Goal: Task Accomplishment & Management: Manage account settings

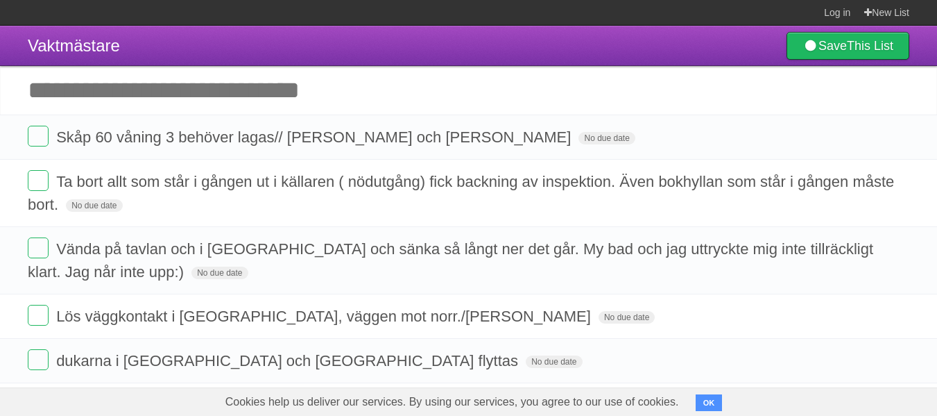
scroll to position [69, 0]
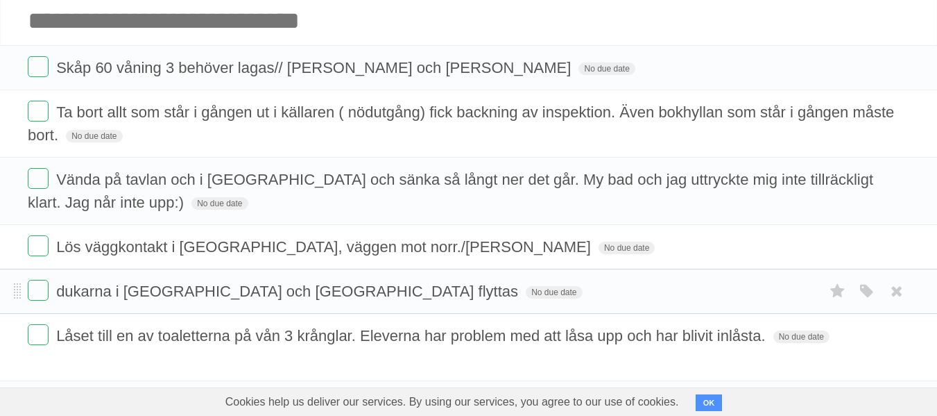
click at [388, 289] on form "dukarna i [GEOGRAPHIC_DATA] och [GEOGRAPHIC_DATA] flyttas No due date White Red…" at bounding box center [469, 291] width 882 height 23
click at [506, 298] on form "dukarna i [GEOGRAPHIC_DATA] och [GEOGRAPHIC_DATA] flyttas No due date White Red…" at bounding box center [469, 291] width 882 height 23
drag, startPoint x: 506, startPoint y: 298, endPoint x: 573, endPoint y: 296, distance: 67.3
click at [473, 292] on form "dukarna i [GEOGRAPHIC_DATA] och [GEOGRAPHIC_DATA] flyttas No due date White Red…" at bounding box center [469, 291] width 882 height 23
click at [163, 293] on span "dukarna i [GEOGRAPHIC_DATA] och [GEOGRAPHIC_DATA] flyttas" at bounding box center [288, 290] width 465 height 17
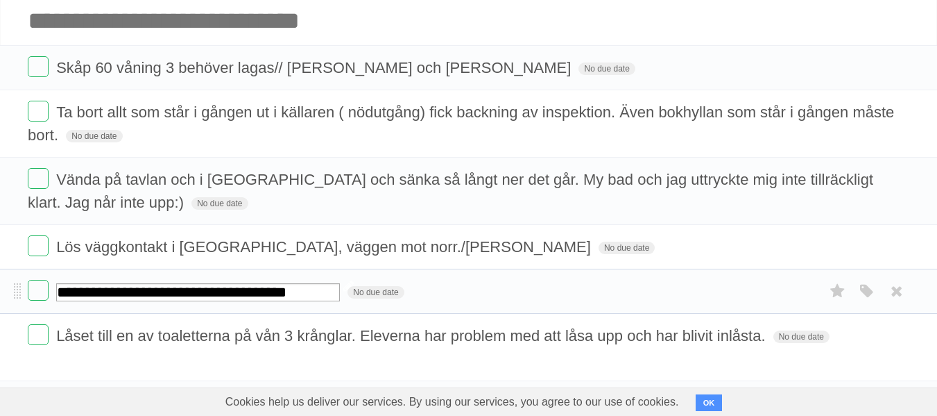
click at [163, 293] on input "**********" at bounding box center [198, 292] width 284 height 18
click at [332, 298] on input "**********" at bounding box center [198, 292] width 284 height 18
type input "**********"
click at [323, 346] on form "Låset till en av toaletterna på vån 3 krånglar. Eleverna har problem med att lå…" at bounding box center [469, 335] width 882 height 23
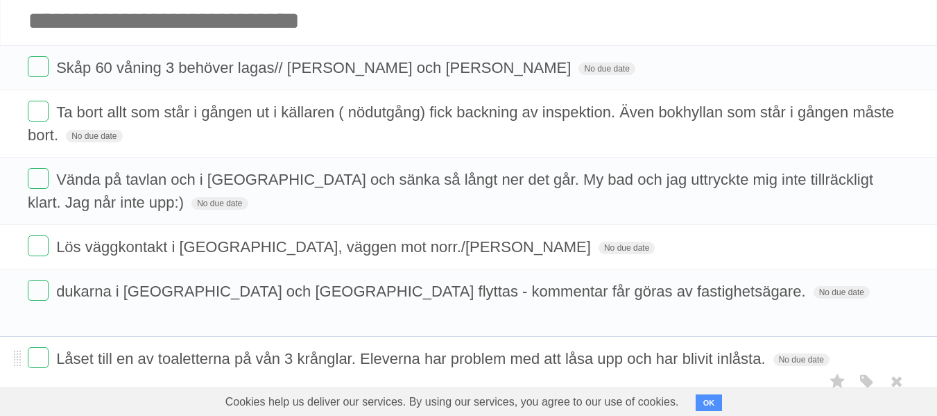
click at [320, 350] on span "Låset till en av toaletterna på vån 3 krånglar. Eleverna har problem med att lå…" at bounding box center [412, 358] width 712 height 17
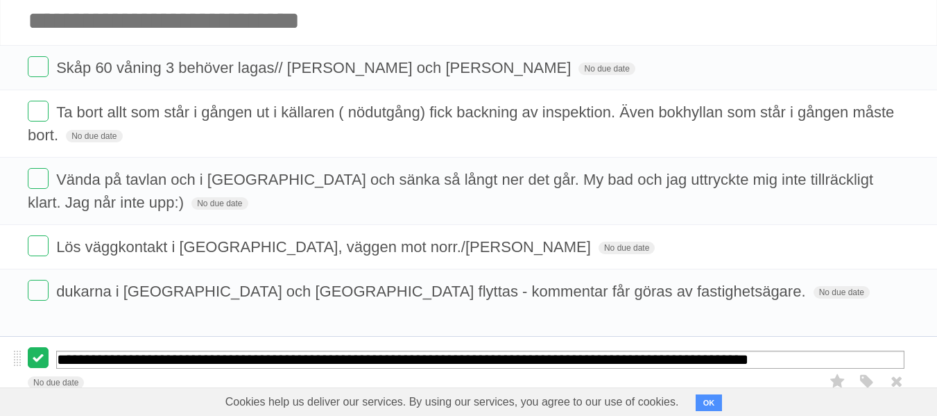
click at [42, 347] on label at bounding box center [38, 357] width 21 height 21
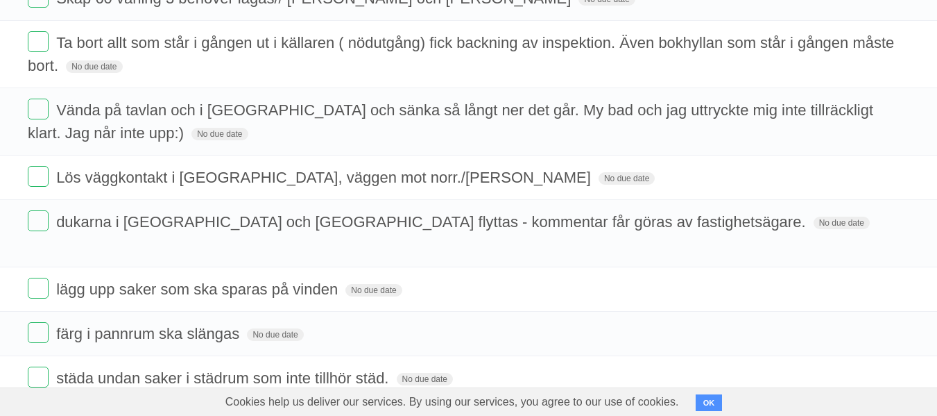
scroll to position [208, 0]
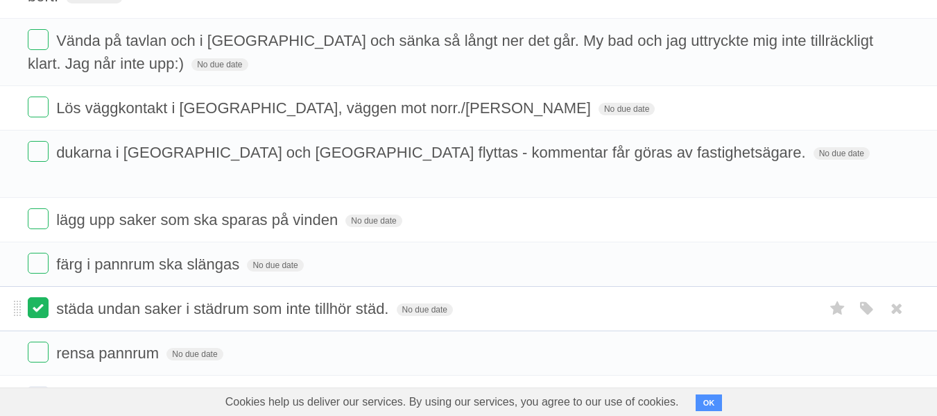
click at [44, 297] on label at bounding box center [38, 307] width 21 height 21
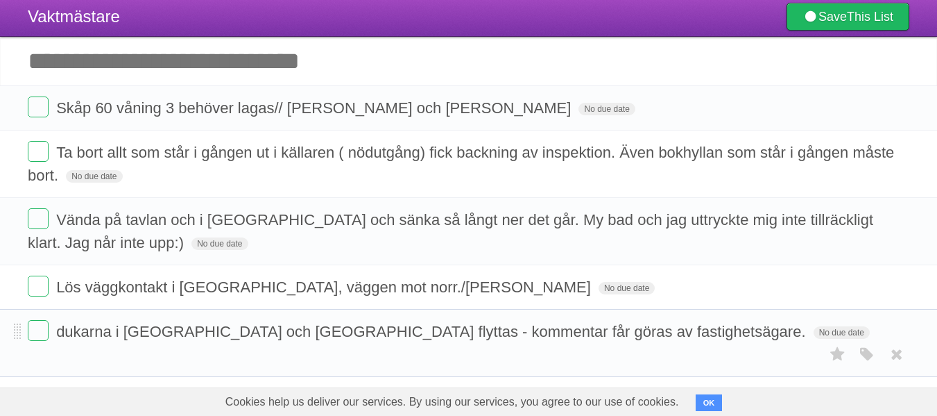
scroll to position [28, 0]
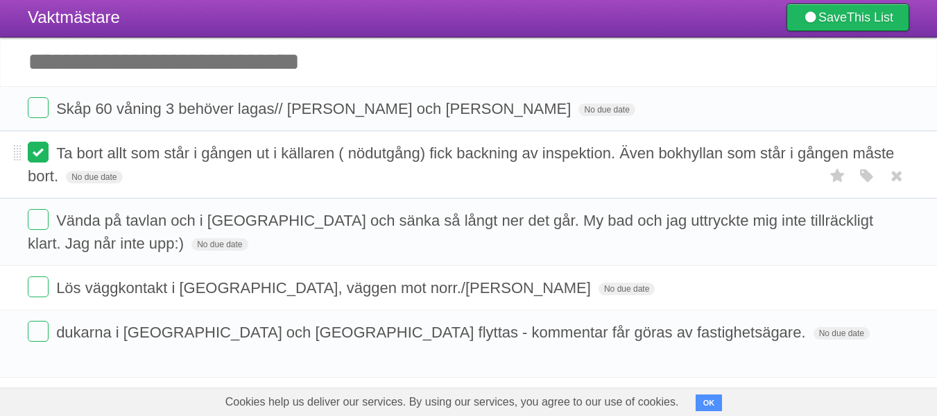
click at [43, 157] on label at bounding box center [38, 152] width 21 height 21
